Goal: Task Accomplishment & Management: Manage account settings

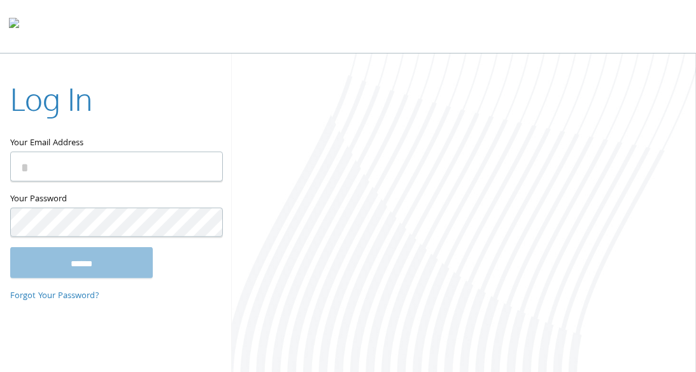
type input "**********"
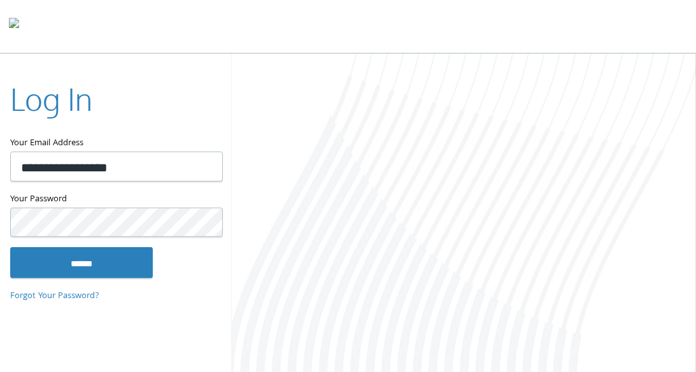
click at [99, 278] on div "**********" at bounding box center [116, 185] width 232 height 257
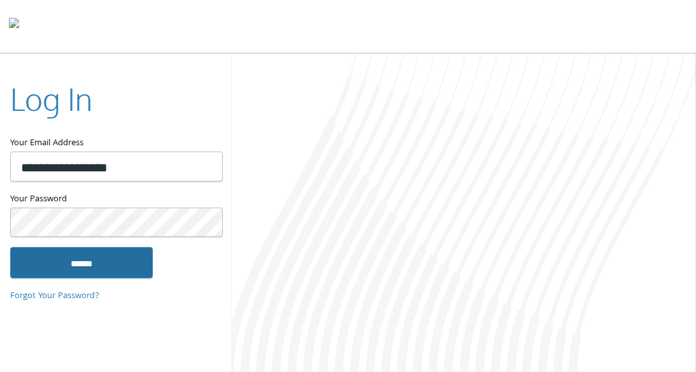
click at [108, 269] on input "******" at bounding box center [81, 262] width 143 height 31
